Goal: Transaction & Acquisition: Purchase product/service

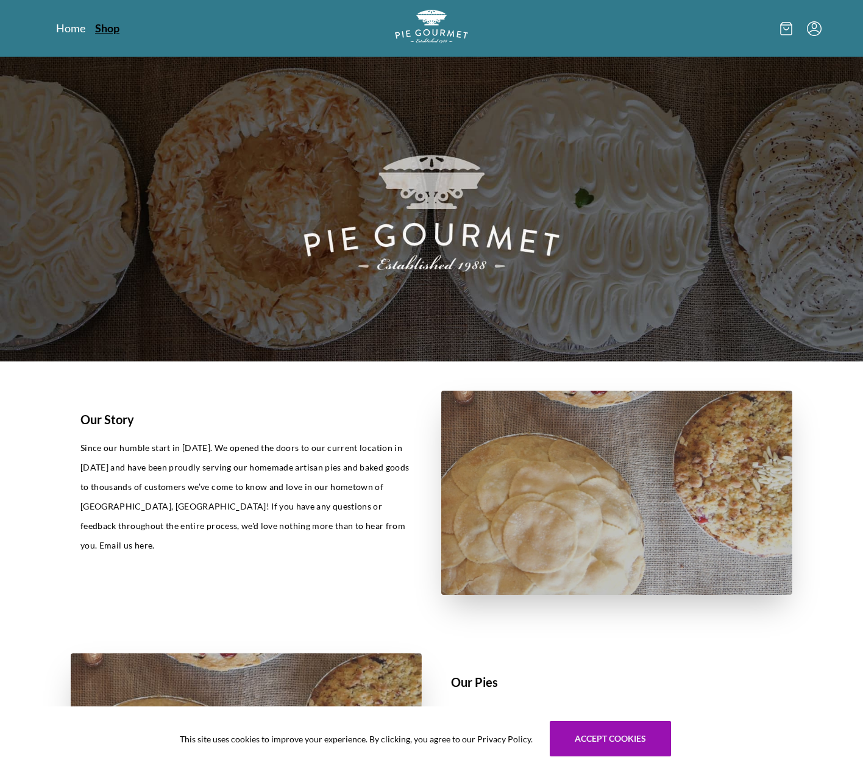
click at [101, 30] on link "Shop" at bounding box center [107, 28] width 24 height 15
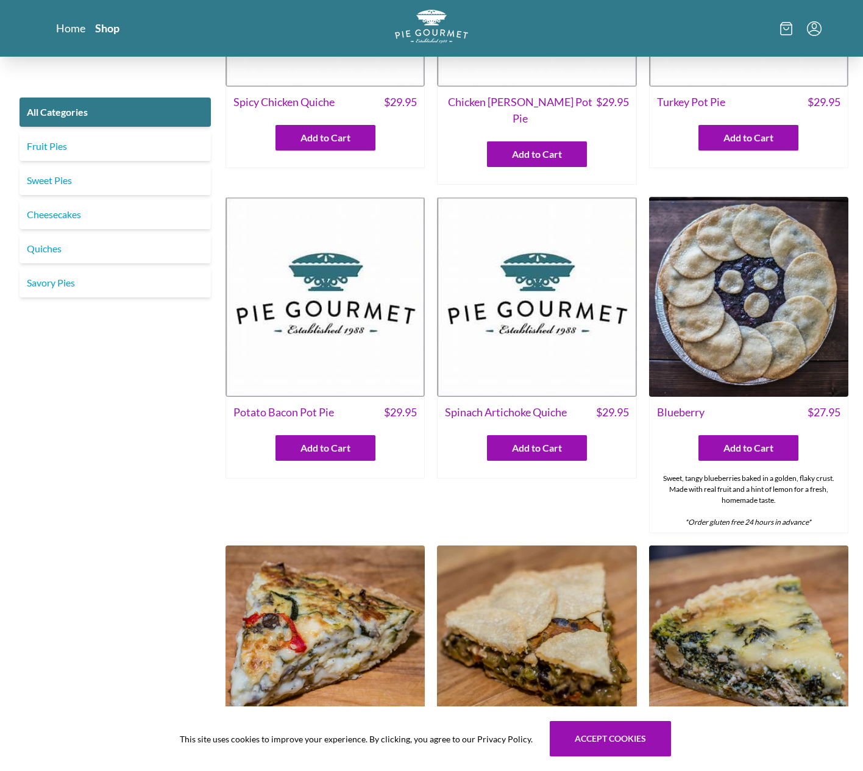
scroll to position [262, 0]
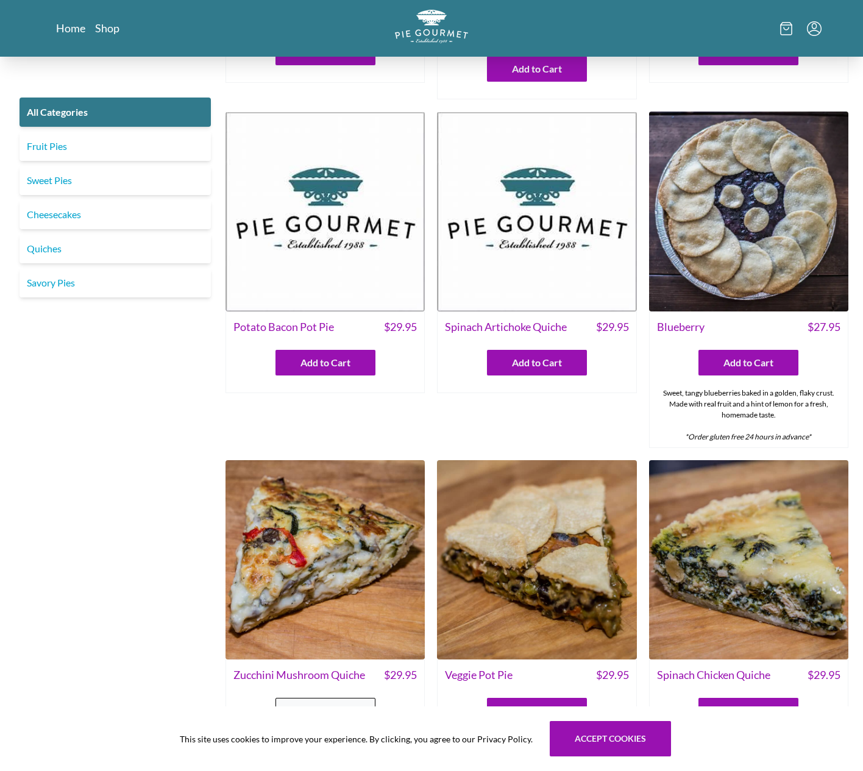
click at [323, 704] on span "Add to Cart" at bounding box center [326, 711] width 50 height 15
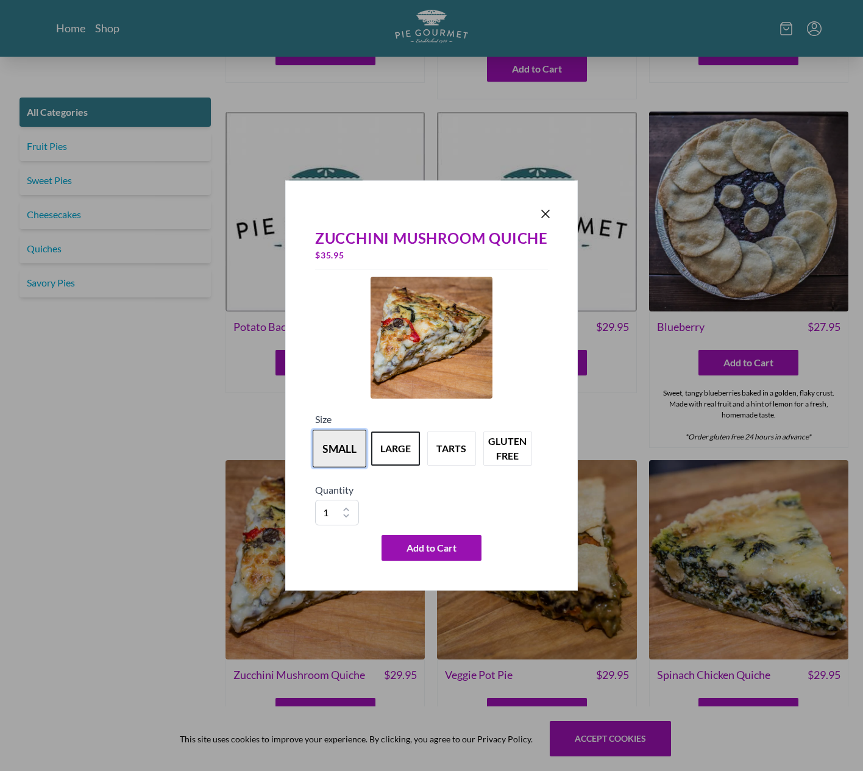
click at [325, 446] on button "small" at bounding box center [340, 449] width 54 height 38
click at [407, 544] on span "Add to Cart" at bounding box center [432, 548] width 50 height 15
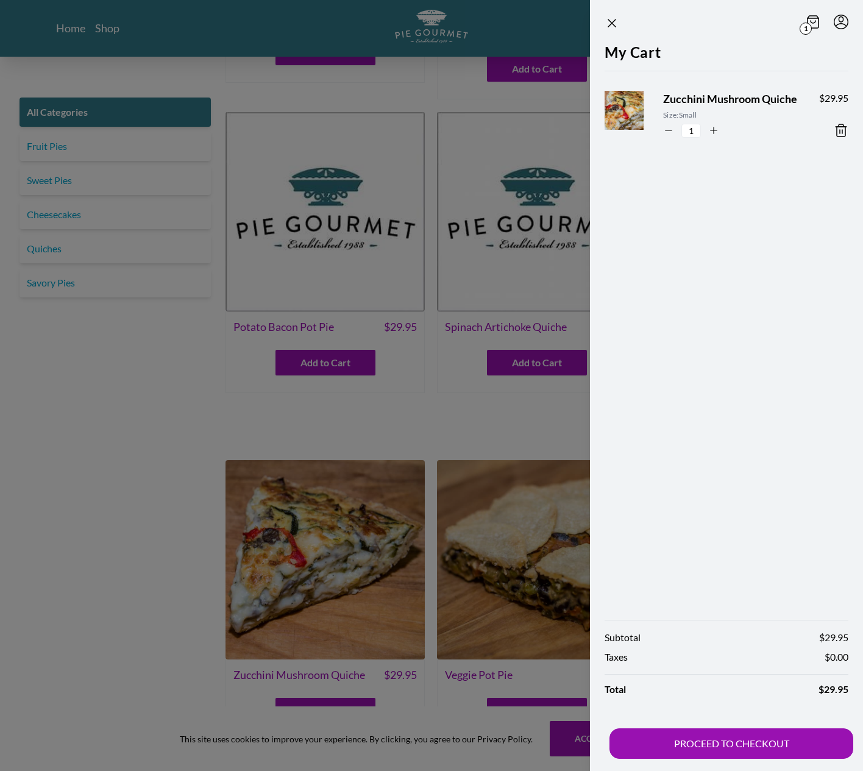
click at [198, 423] on div at bounding box center [431, 385] width 863 height 771
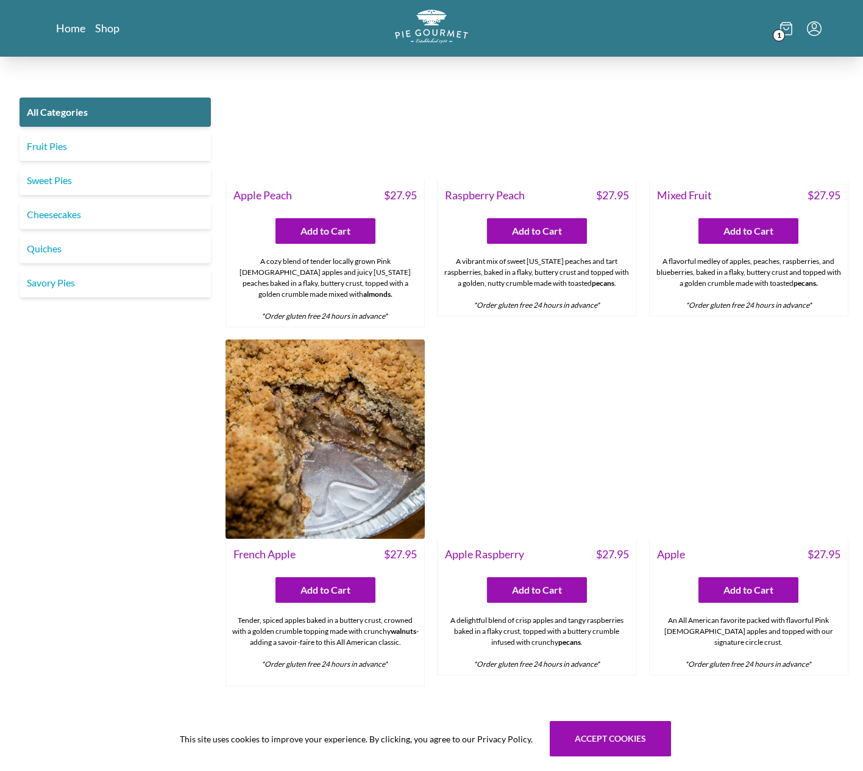
scroll to position [3652, 0]
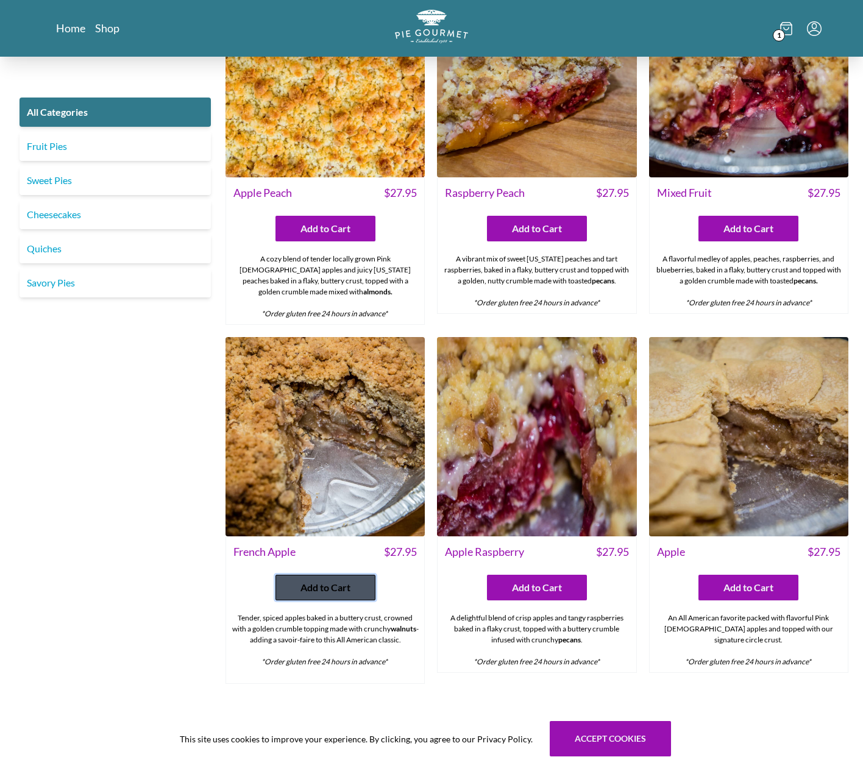
click at [336, 580] on span "Add to Cart" at bounding box center [326, 587] width 50 height 15
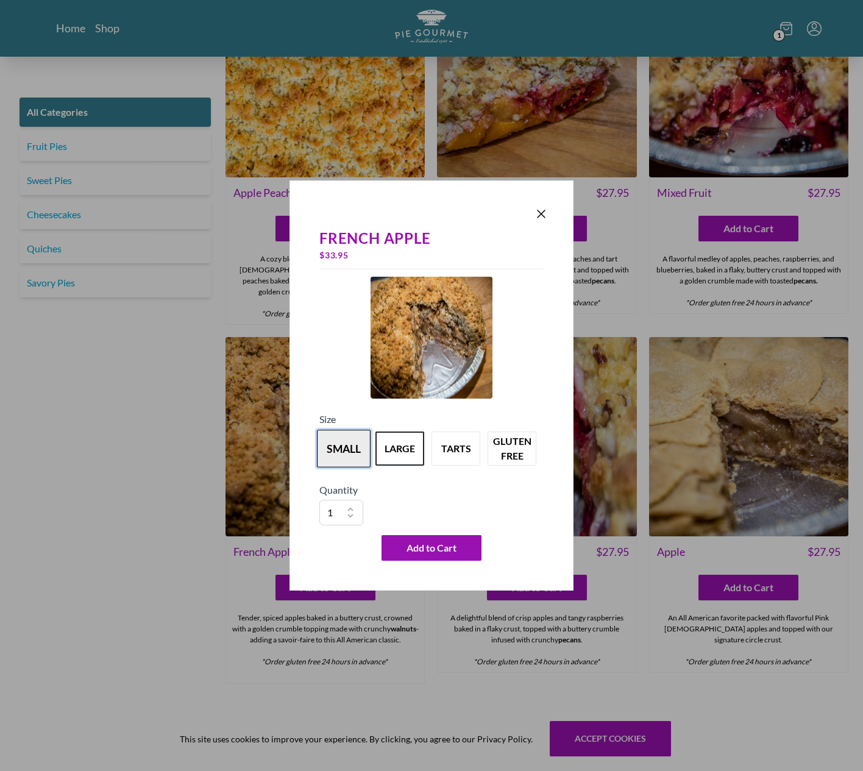
click at [338, 452] on button "small" at bounding box center [344, 449] width 54 height 38
click at [415, 543] on span "Add to Cart" at bounding box center [432, 548] width 50 height 15
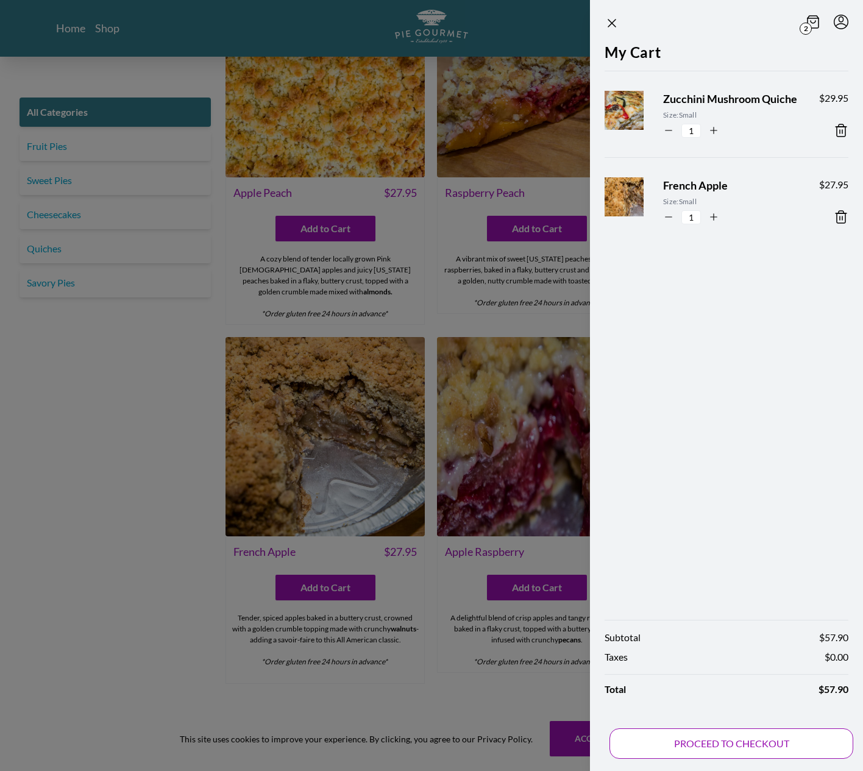
click at [682, 744] on button "PROCEED TO CHECKOUT" at bounding box center [732, 744] width 244 height 30
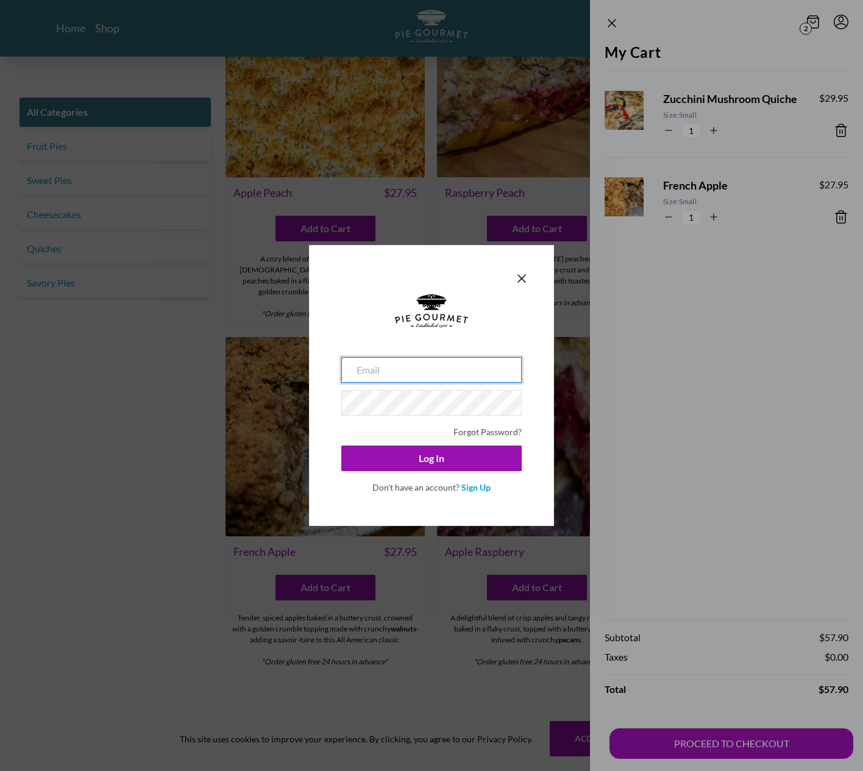
click at [453, 369] on input "email" at bounding box center [431, 370] width 180 height 26
type input "[EMAIL_ADDRESS]."
